Goal: Find contact information: Find contact information

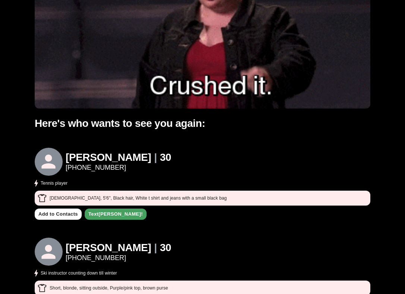
scroll to position [196, 0]
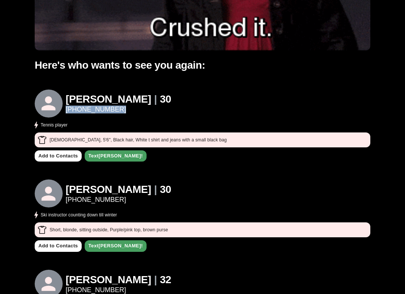
drag, startPoint x: 120, startPoint y: 109, endPoint x: 65, endPoint y: 109, distance: 55.2
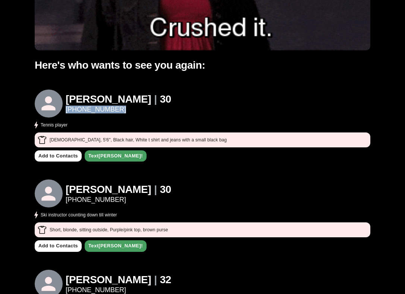
click at [65, 109] on div "Jing | 30 (207) 632-4598 Tennis player" at bounding box center [203, 110] width 336 height 40
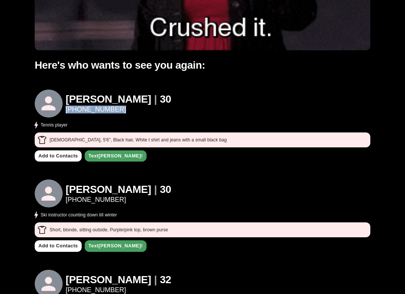
copy link "(207) 632-4598"
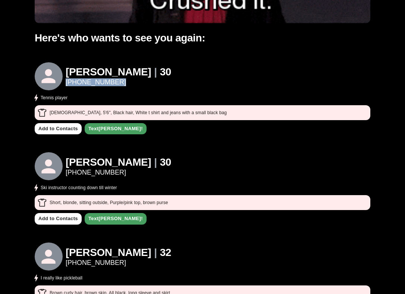
scroll to position [228, 0]
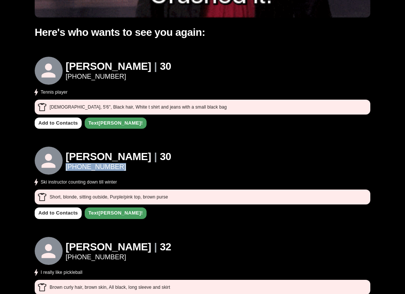
copy link "(919) 448-8245"
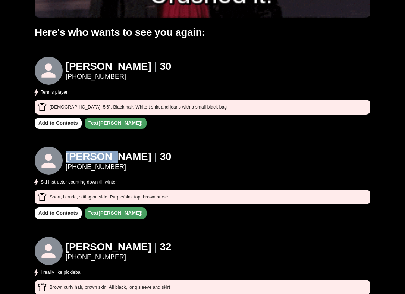
drag, startPoint x: 111, startPoint y: 156, endPoint x: 66, endPoint y: 154, distance: 44.8
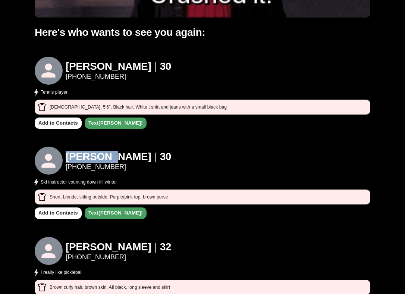
click at [66, 154] on h1 "[PERSON_NAME]" at bounding box center [108, 157] width 85 height 12
copy h1 "[PERSON_NAME]"
